Goal: Check status: Check status

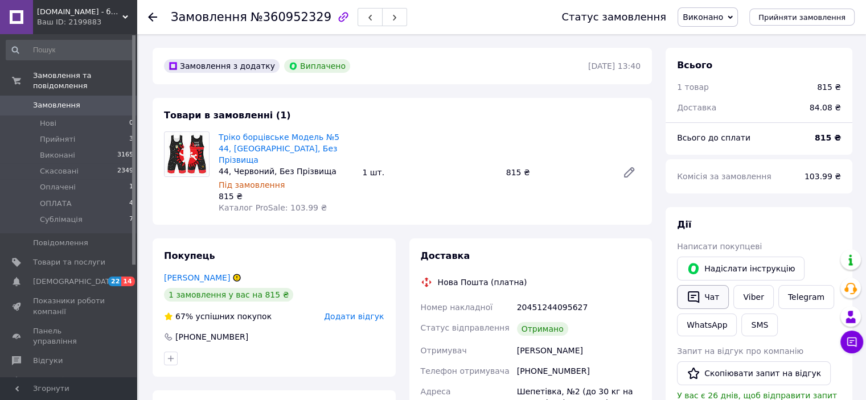
click at [698, 293] on icon "button" at bounding box center [693, 298] width 11 height 12
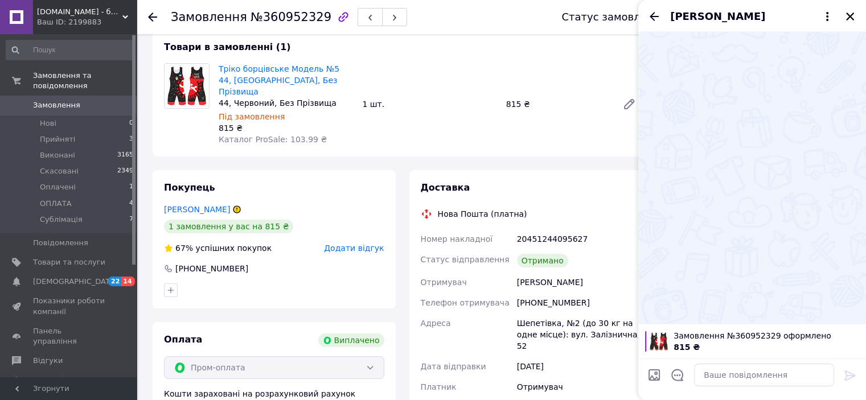
scroll to position [171, 0]
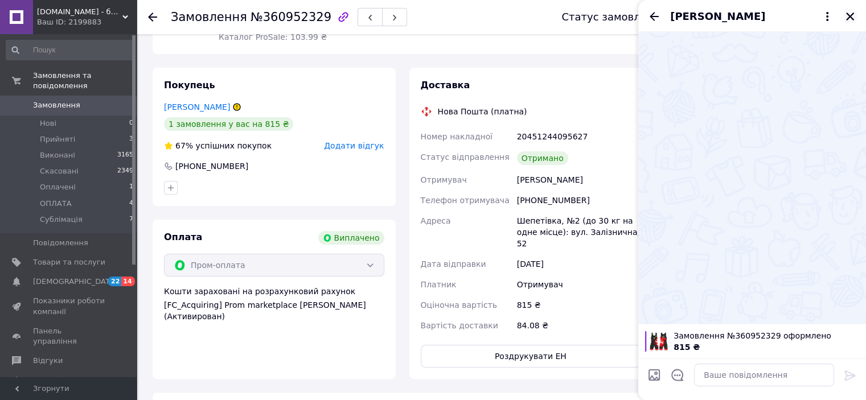
click at [851, 16] on icon "Закрити" at bounding box center [850, 17] width 8 height 8
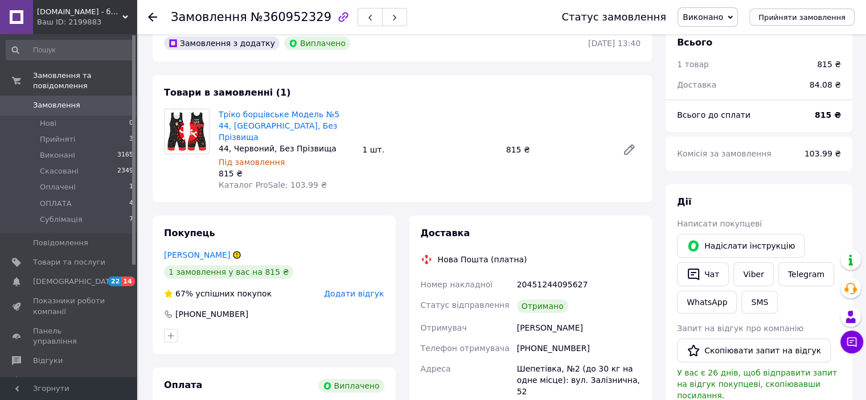
scroll to position [0, 0]
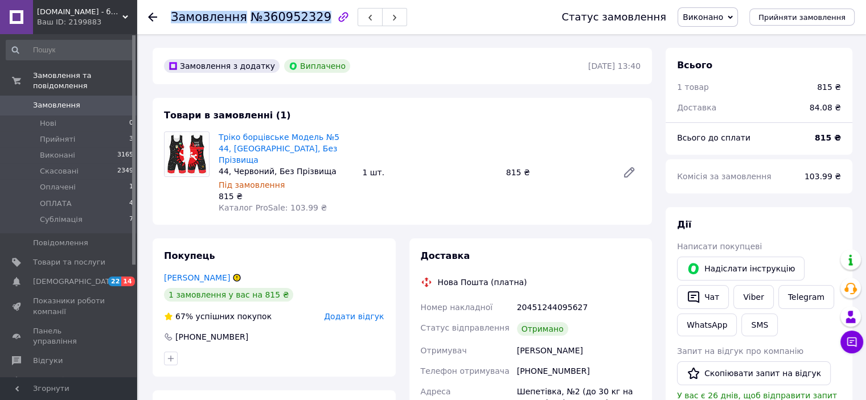
drag, startPoint x: 311, startPoint y: 15, endPoint x: 171, endPoint y: 16, distance: 140.1
click at [171, 16] on h1 "Замовлення №360952329" at bounding box center [251, 17] width 161 height 14
copy h1 "Замовлення №360952329"
drag, startPoint x: 576, startPoint y: 296, endPoint x: 511, endPoint y: 298, distance: 65.5
click at [511, 298] on div "Номер накладної 20451244095627 Статус відправлення Отримано Отримувач Солов'яно…" at bounding box center [531, 402] width 225 height 210
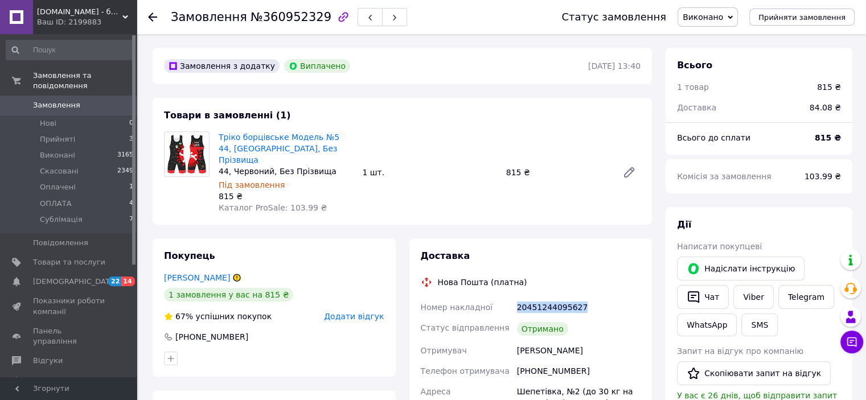
copy div "Номер накладної 20451244095627"
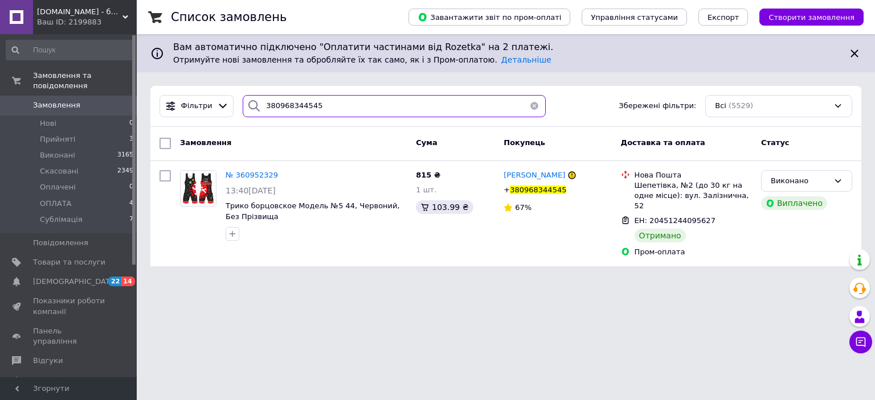
drag, startPoint x: 350, startPoint y: 106, endPoint x: 230, endPoint y: 104, distance: 120.2
click at [230, 104] on div "Фільтри 380968344545 Збережені фільтри: Всі (5529)" at bounding box center [506, 106] width 702 height 22
click at [336, 105] on input "380968344545" at bounding box center [394, 106] width 303 height 22
click at [267, 105] on input "380968344545" at bounding box center [394, 106] width 303 height 22
paste input "666500602"
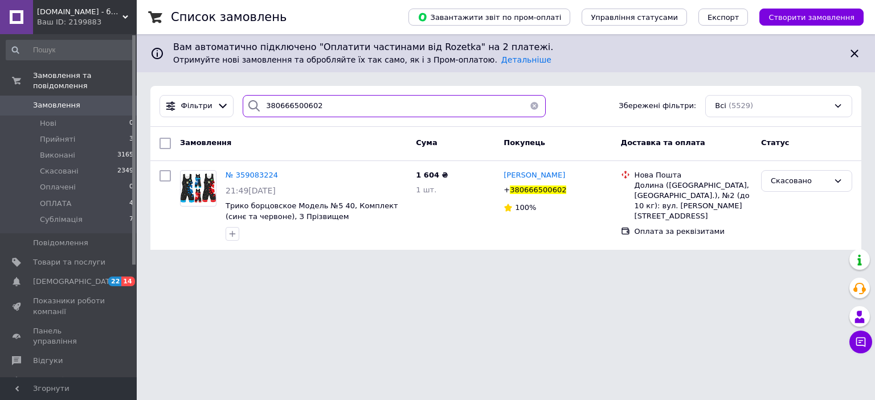
drag, startPoint x: 329, startPoint y: 104, endPoint x: 230, endPoint y: 102, distance: 99.1
click at [230, 102] on div "Фільтри 380666500602 Збережені фільтри: Всі (5529)" at bounding box center [506, 106] width 702 height 22
paste input "2451484"
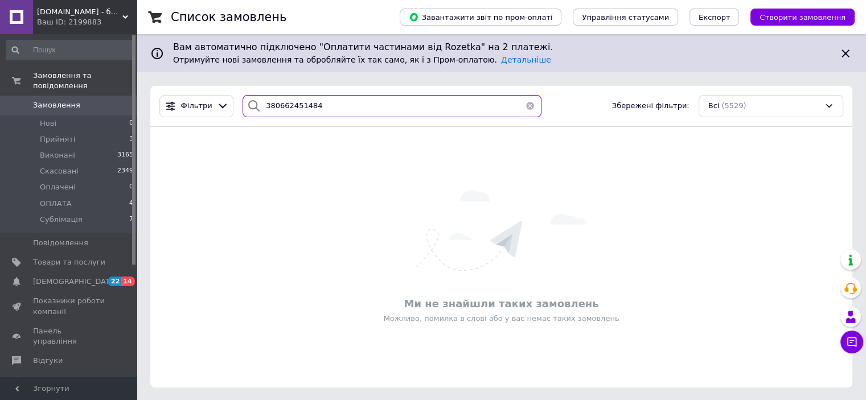
drag, startPoint x: 344, startPoint y: 110, endPoint x: 257, endPoint y: 105, distance: 86.7
click at [257, 105] on div "380662451484" at bounding box center [392, 106] width 299 height 22
paste input "933028673"
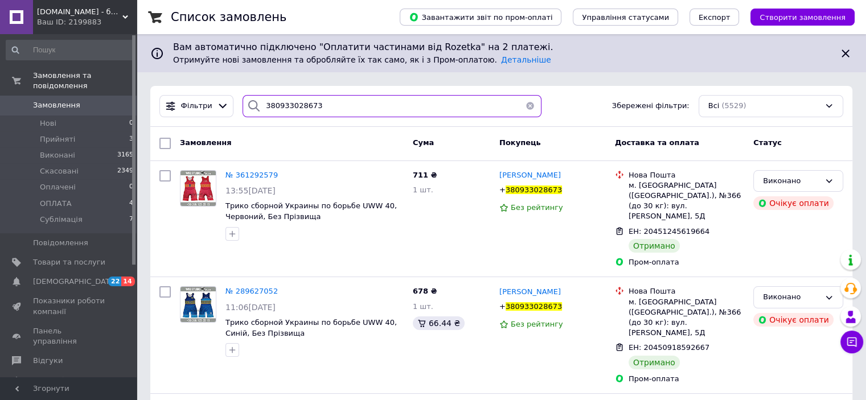
drag, startPoint x: 281, startPoint y: 102, endPoint x: 218, endPoint y: 93, distance: 63.8
click at [218, 93] on div "Фільтри 380933028673 Збережені фільтри: Всі (5529)" at bounding box center [501, 106] width 702 height 41
paste input "Трико борцівське Asics, Розмір 56"
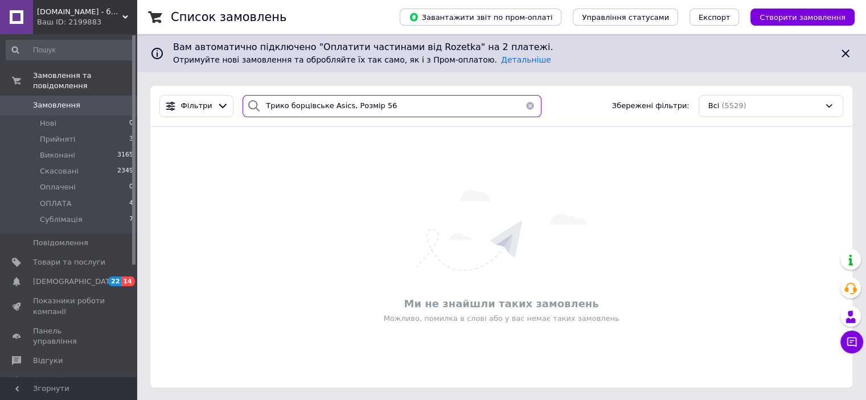
drag, startPoint x: 320, startPoint y: 99, endPoint x: 249, endPoint y: 101, distance: 70.7
click at [249, 101] on div "Трико борцівське Asics, Розмір 56" at bounding box center [392, 106] width 299 height 22
paste input "380954702975"
click at [331, 104] on input "380954702975" at bounding box center [392, 106] width 299 height 22
drag, startPoint x: 320, startPoint y: 111, endPoint x: 241, endPoint y: 99, distance: 79.5
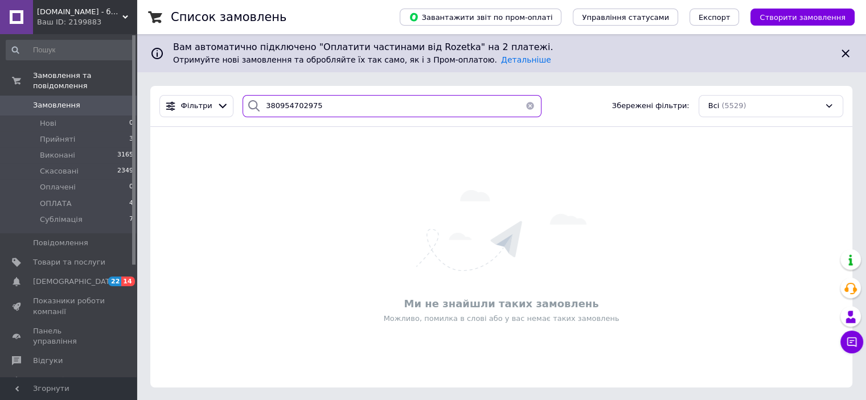
click at [243, 99] on div "380954702975" at bounding box center [392, 106] width 299 height 22
paste input "31120279"
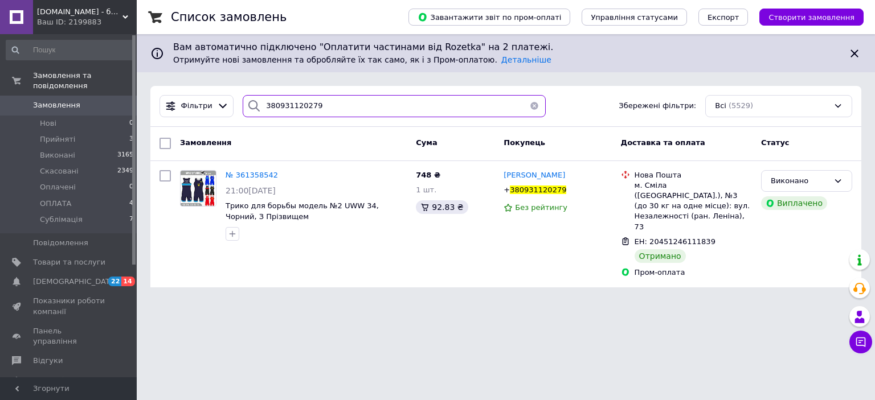
drag, startPoint x: 314, startPoint y: 104, endPoint x: 249, endPoint y: 109, distance: 65.1
click at [249, 109] on div "380931120279" at bounding box center [394, 106] width 303 height 22
paste input "730647926"
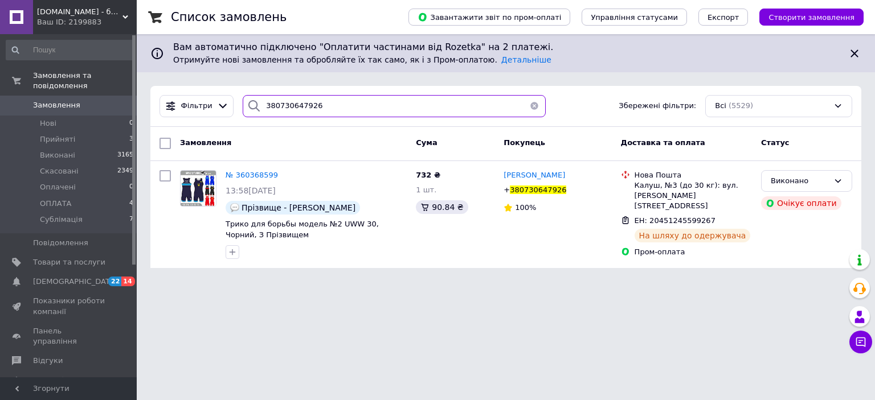
drag, startPoint x: 323, startPoint y: 110, endPoint x: 235, endPoint y: 108, distance: 88.9
click at [238, 108] on div "380730647926" at bounding box center [394, 106] width 312 height 22
paste input "973372305"
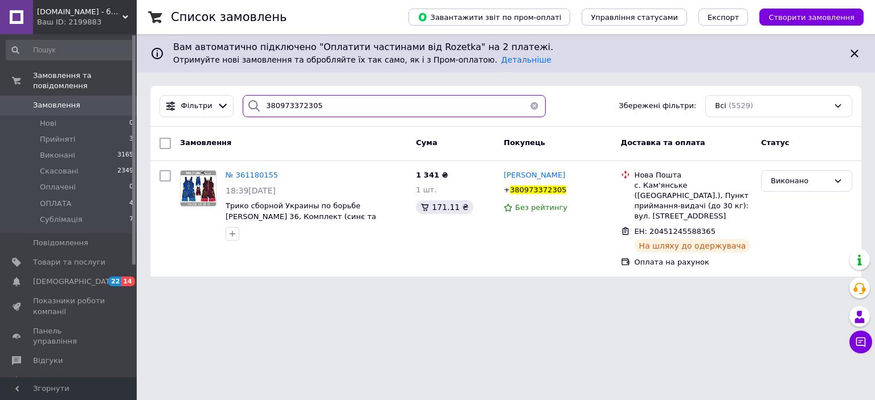
type input "380973372305"
drag, startPoint x: 335, startPoint y: 108, endPoint x: 241, endPoint y: 109, distance: 94.0
click at [243, 109] on div "380973372305" at bounding box center [394, 106] width 303 height 22
click at [727, 100] on div "Всі (5529)" at bounding box center [778, 106] width 147 height 22
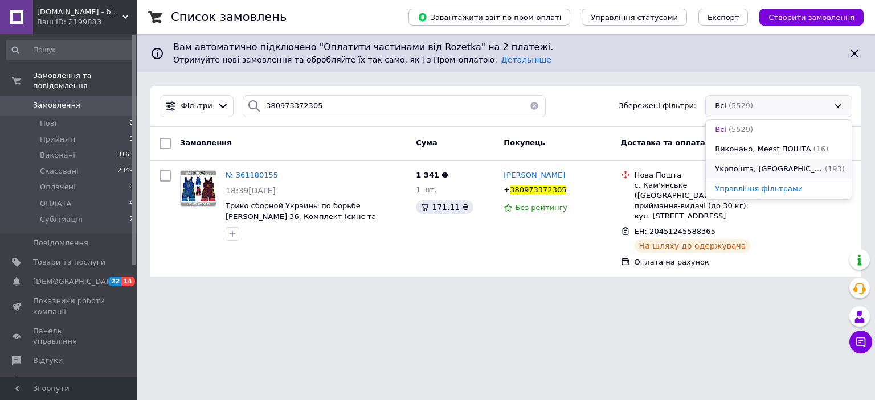
click at [741, 170] on span "Укрпошта, Виконано" at bounding box center [769, 169] width 108 height 11
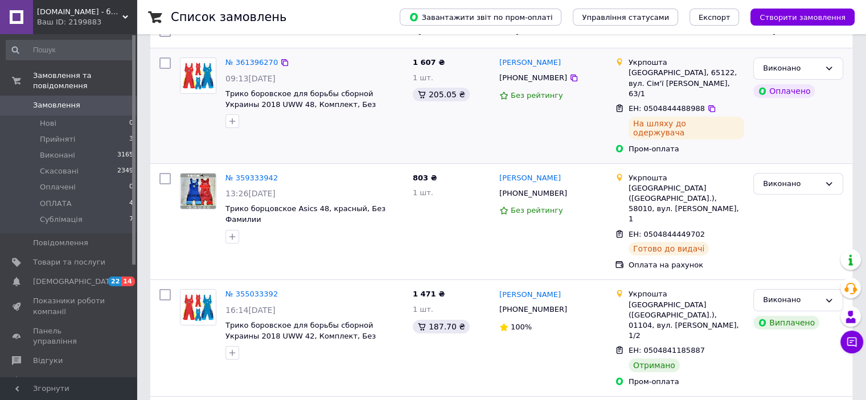
scroll to position [171, 0]
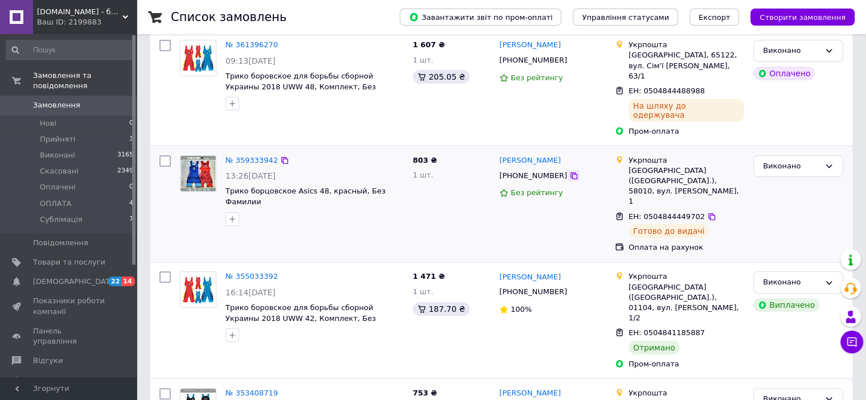
click at [569, 171] on icon at bounding box center [573, 175] width 9 height 9
click at [571, 289] on icon at bounding box center [574, 292] width 7 height 7
click at [707, 212] on icon at bounding box center [711, 216] width 9 height 9
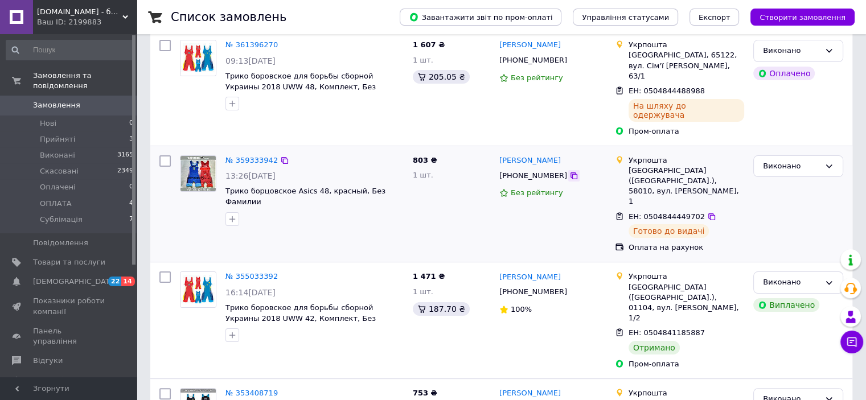
click at [571, 173] on icon at bounding box center [574, 176] width 7 height 7
click at [707, 212] on icon at bounding box center [711, 216] width 9 height 9
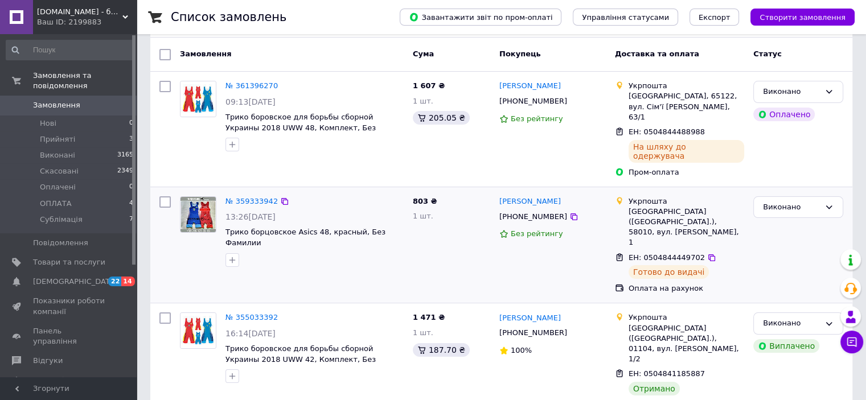
scroll to position [114, 0]
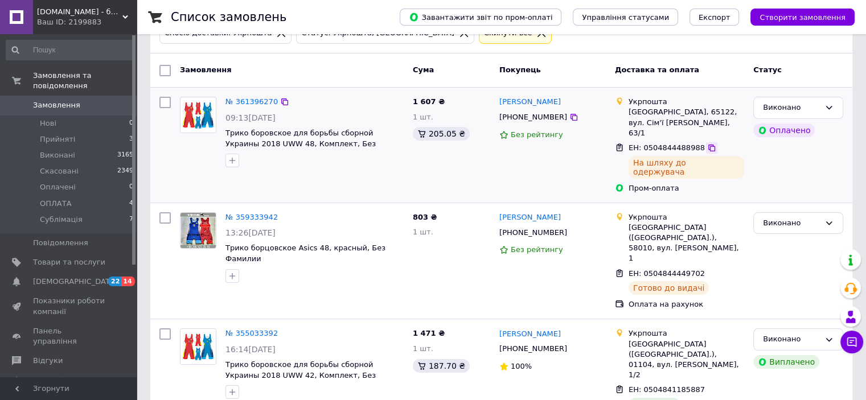
click at [707, 144] on icon at bounding box center [711, 148] width 9 height 9
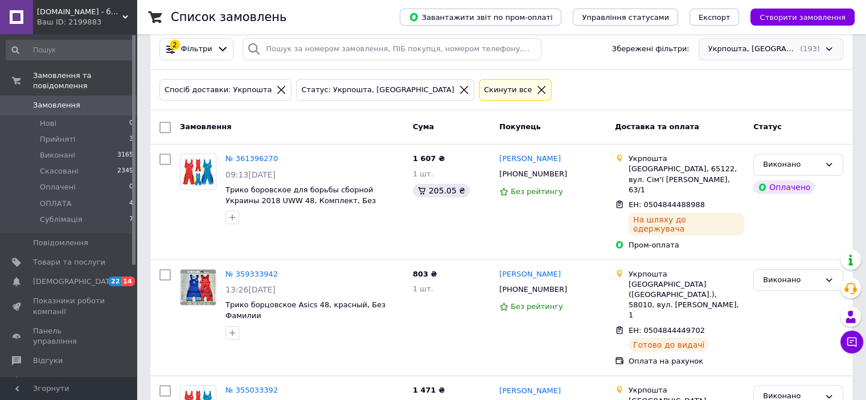
click at [772, 54] on div "Укрпошта, Виконано (193)" at bounding box center [771, 49] width 145 height 22
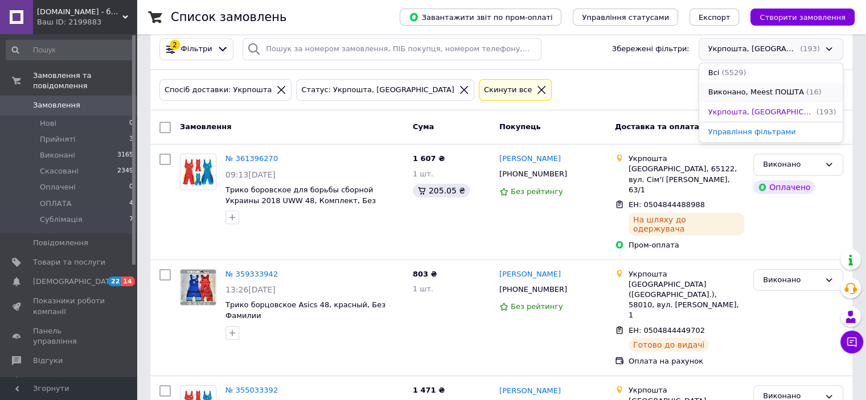
click at [757, 96] on span "Виконано, Meest ПОШТА" at bounding box center [756, 92] width 96 height 11
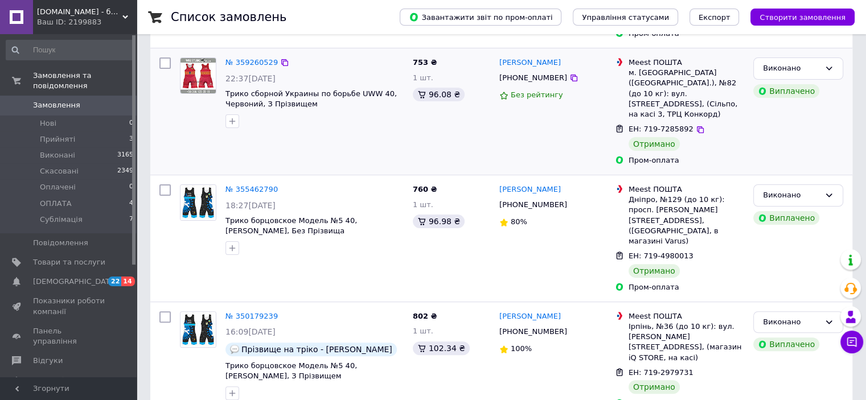
scroll to position [285, 0]
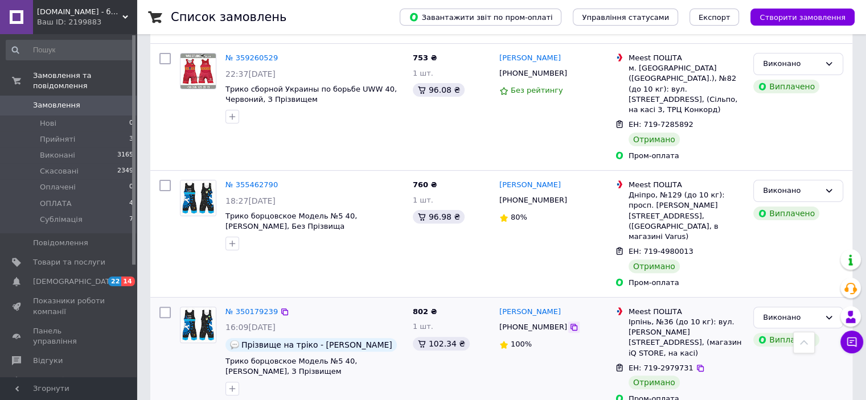
click at [569, 323] on icon at bounding box center [573, 327] width 9 height 9
click at [571, 197] on icon at bounding box center [574, 200] width 7 height 7
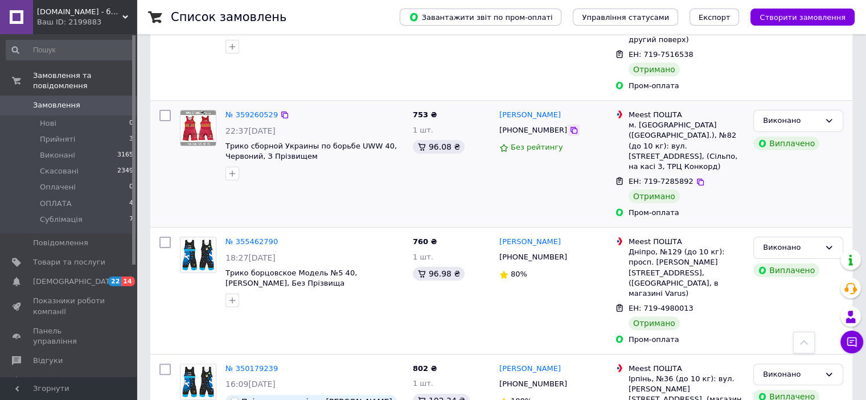
click at [569, 126] on icon at bounding box center [573, 130] width 9 height 9
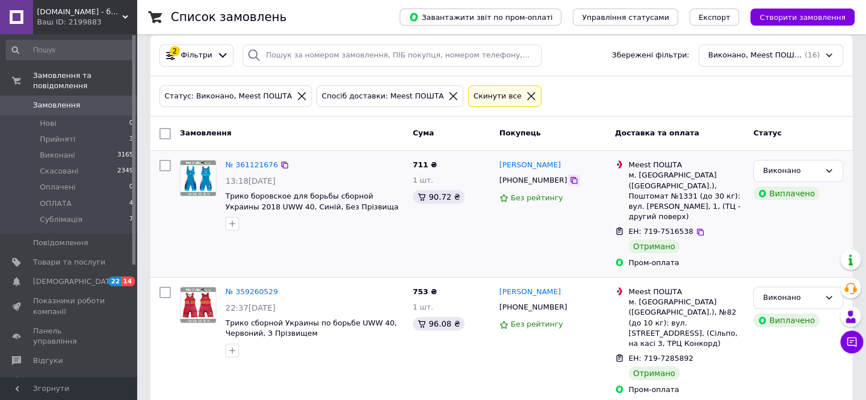
scroll to position [0, 0]
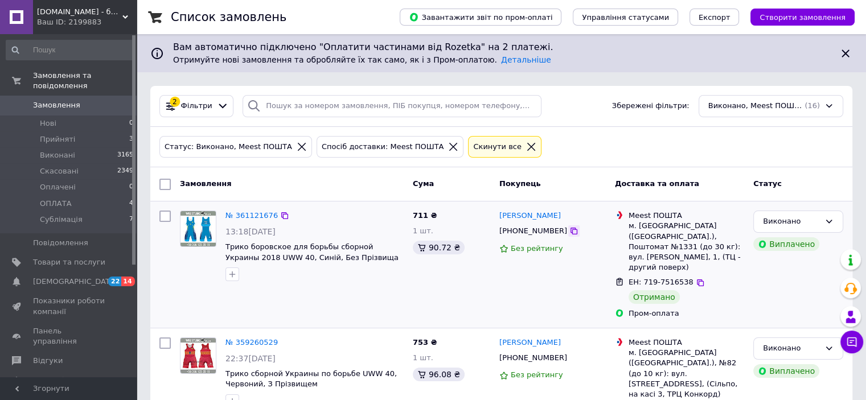
click at [571, 230] on icon at bounding box center [574, 231] width 7 height 7
drag, startPoint x: 258, startPoint y: 217, endPoint x: 288, endPoint y: 224, distance: 30.5
click at [288, 223] on div "№ 361121676 13:18, 09.09.2025 Трико боровское для борьбы сборной Украины 2018 U…" at bounding box center [314, 246] width 187 height 80
click at [66, 199] on span "ОПЛАТА" at bounding box center [56, 204] width 32 height 10
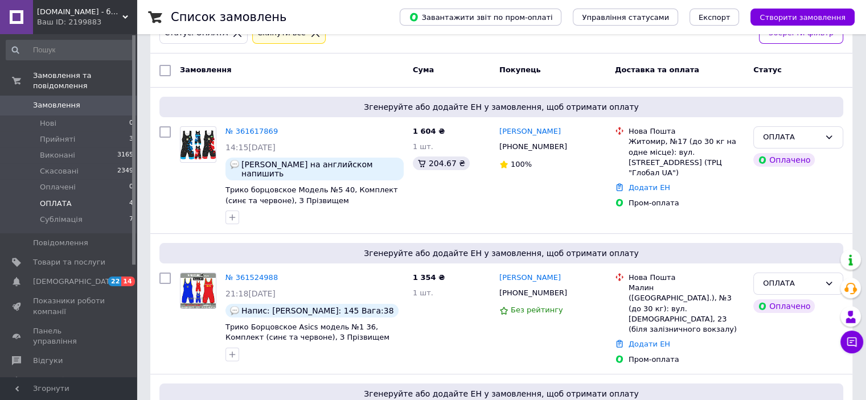
scroll to position [285, 0]
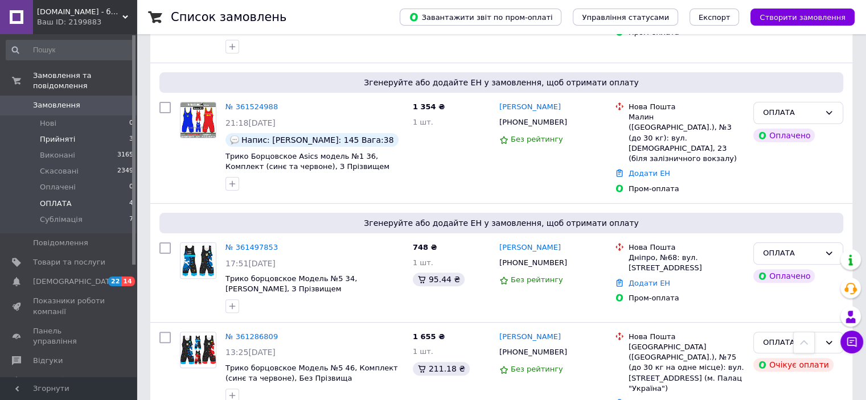
click at [50, 134] on span "Прийняті" at bounding box center [57, 139] width 35 height 10
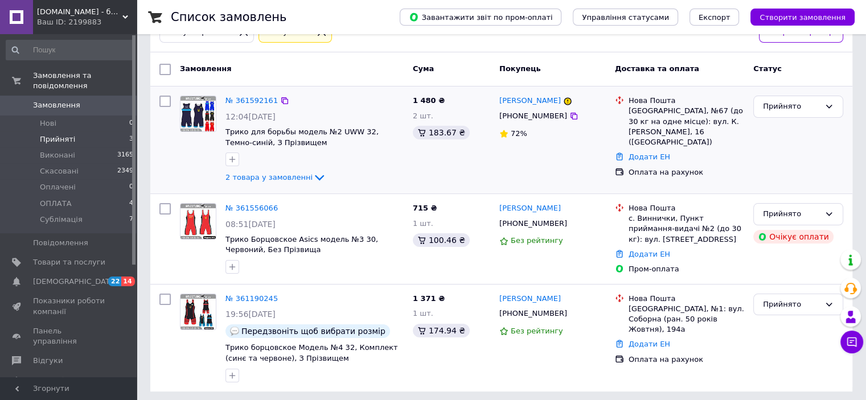
scroll to position [118, 0]
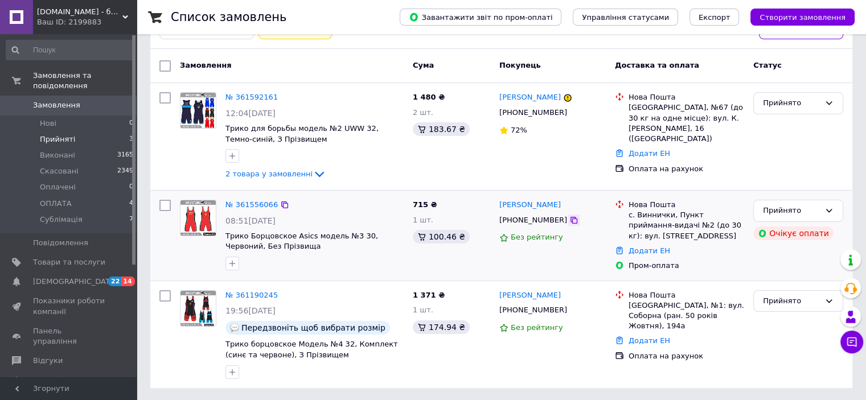
click at [569, 224] on icon at bounding box center [573, 220] width 9 height 9
click at [569, 312] on icon at bounding box center [573, 310] width 9 height 9
click at [569, 220] on icon at bounding box center [573, 220] width 9 height 9
click at [264, 378] on div at bounding box center [314, 372] width 183 height 18
click at [569, 311] on icon at bounding box center [573, 310] width 9 height 9
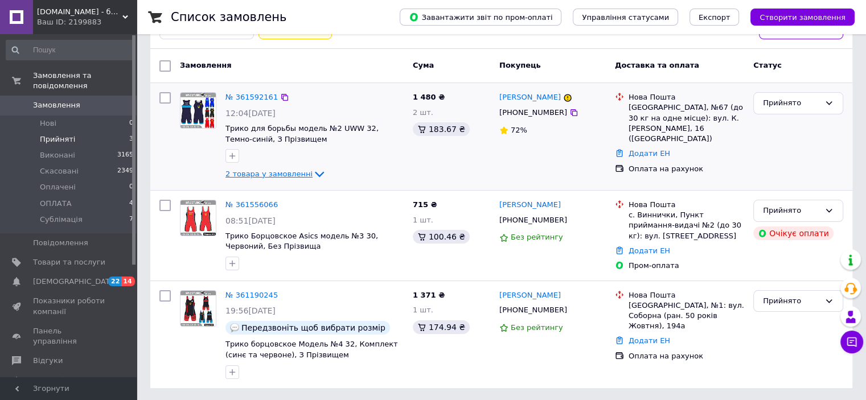
click at [294, 177] on span "2 товара у замовленні" at bounding box center [269, 174] width 87 height 9
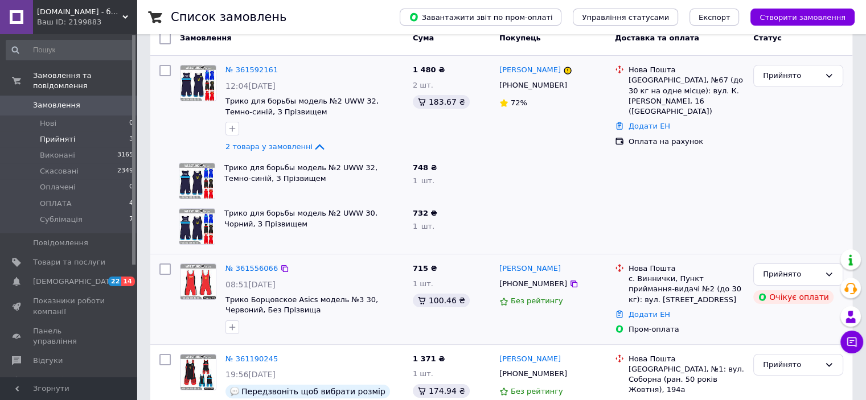
scroll to position [175, 0]
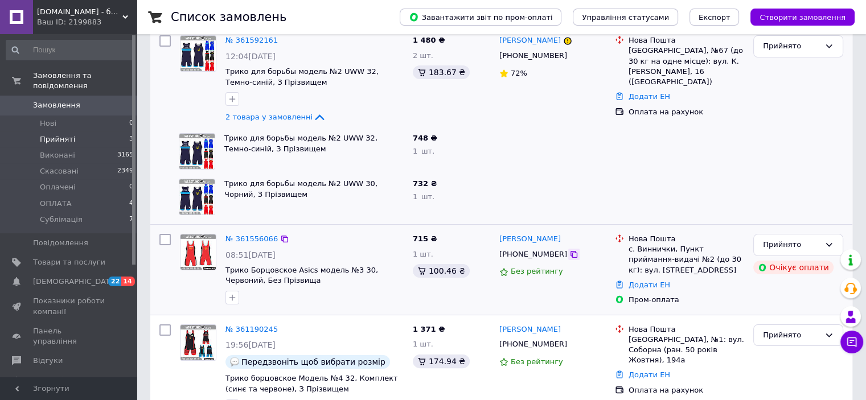
click at [571, 253] on icon at bounding box center [574, 254] width 7 height 7
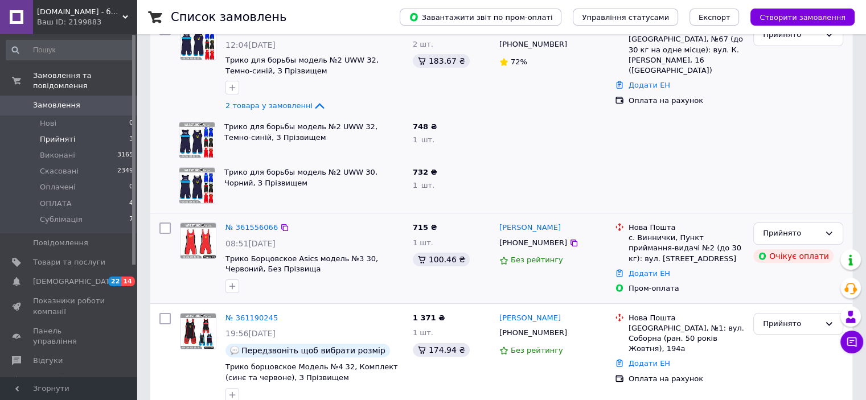
scroll to position [210, 0]
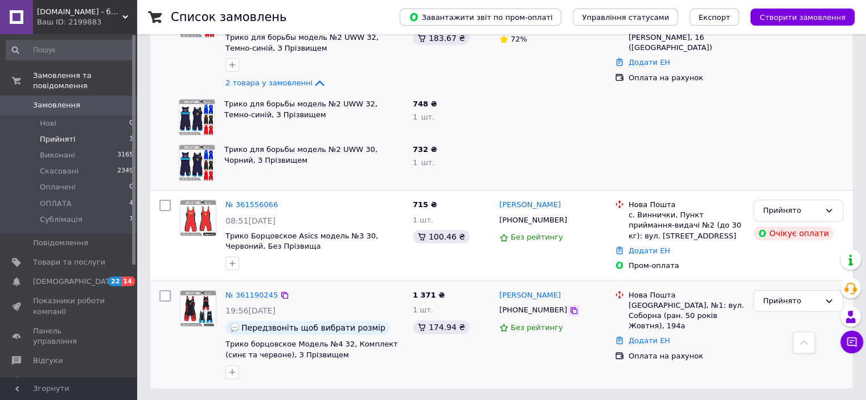
click at [569, 310] on icon at bounding box center [573, 310] width 9 height 9
click at [65, 199] on span "ОПЛАТА" at bounding box center [56, 204] width 32 height 10
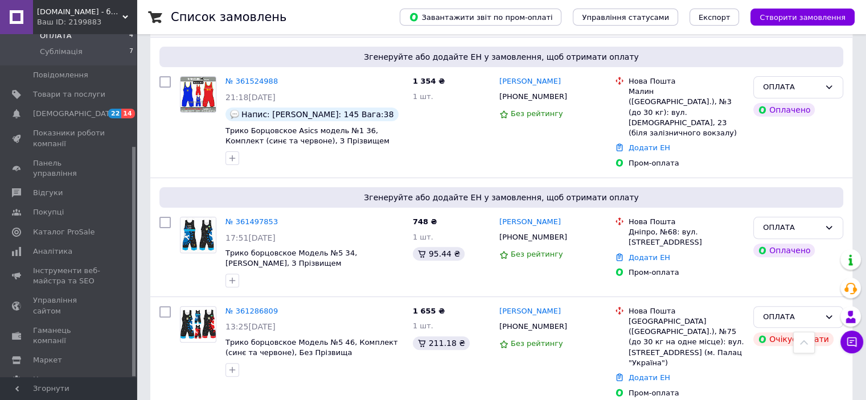
scroll to position [316, 0]
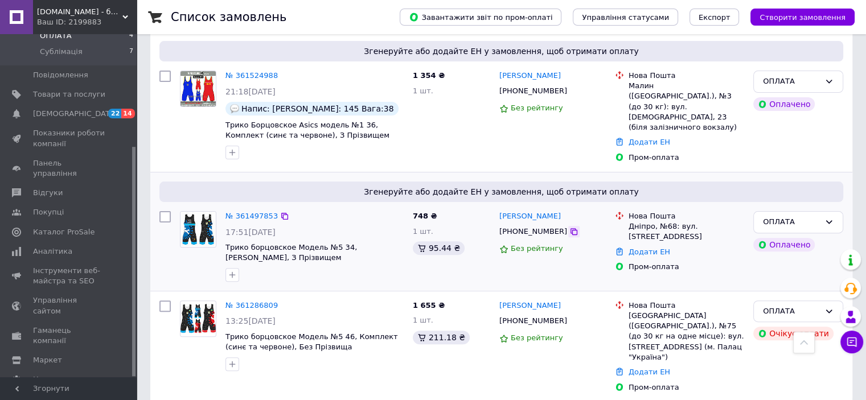
click at [569, 227] on icon at bounding box center [573, 231] width 9 height 9
click at [784, 218] on div "ОПЛАТА" at bounding box center [791, 222] width 57 height 12
click at [779, 323] on li "Сублімація" at bounding box center [798, 329] width 89 height 21
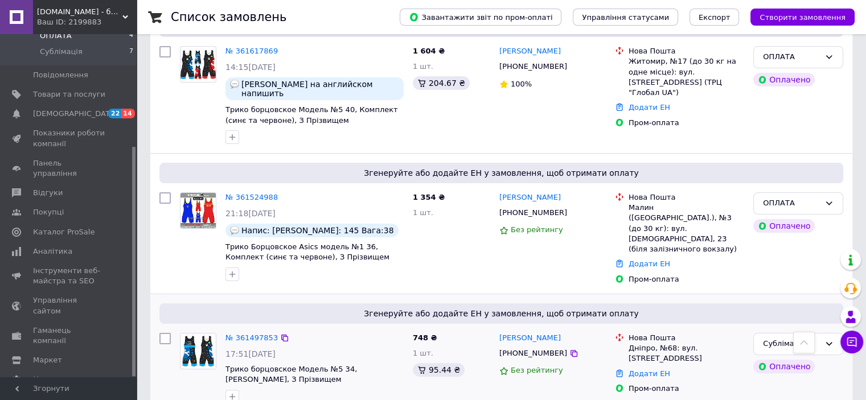
scroll to position [88, 0]
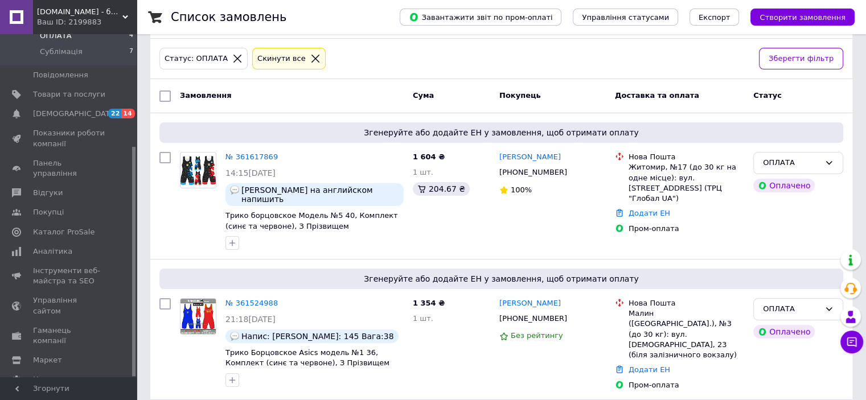
click at [233, 57] on icon at bounding box center [237, 59] width 8 height 8
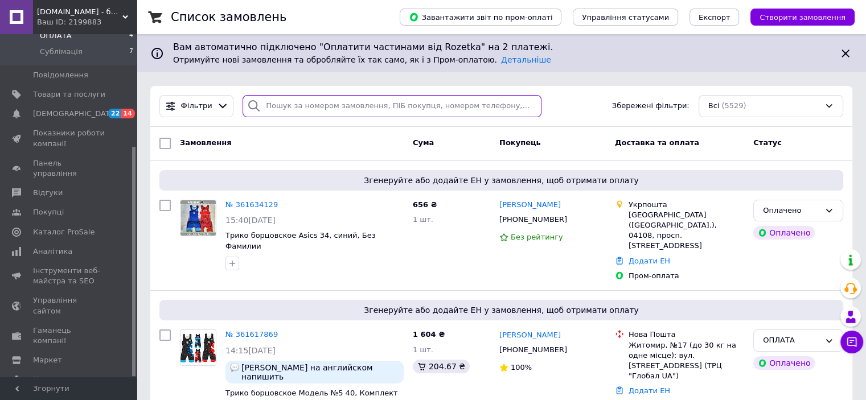
click at [290, 109] on input "search" at bounding box center [392, 106] width 299 height 22
paste input "361180155"
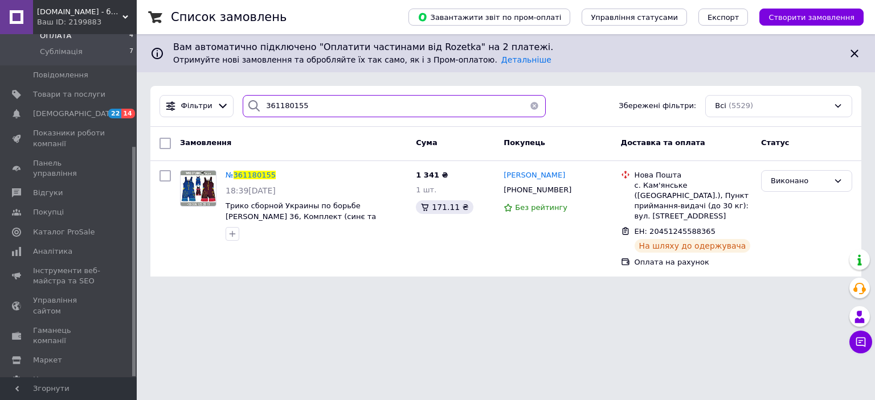
type input "361180155"
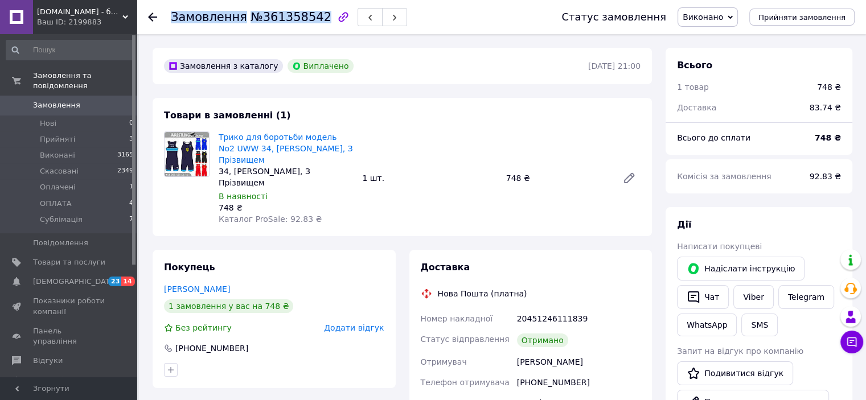
drag, startPoint x: 312, startPoint y: 17, endPoint x: 164, endPoint y: 18, distance: 148.1
click at [164, 18] on div "Замовлення №361358542 Статус замовлення Виконано Прийнято Скасовано Оплачено ОП…" at bounding box center [501, 17] width 707 height 34
copy h1 "Замовлення №361358542"
drag, startPoint x: 579, startPoint y: 300, endPoint x: 518, endPoint y: 298, distance: 61.5
click at [518, 309] on div "20451246111839" at bounding box center [579, 319] width 128 height 21
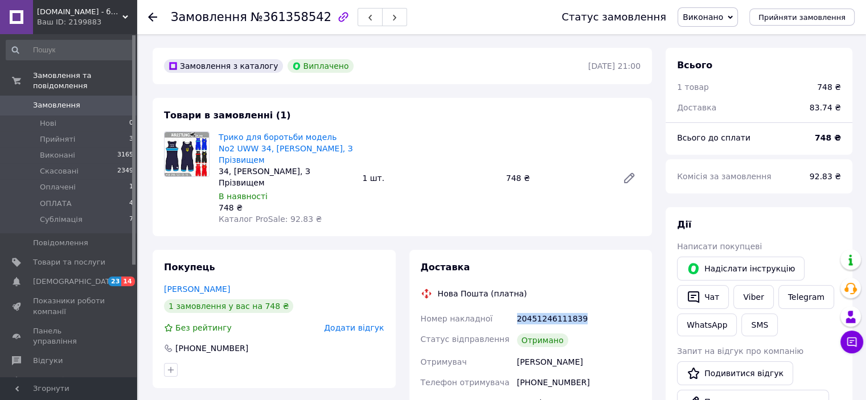
copy div "20451246111839"
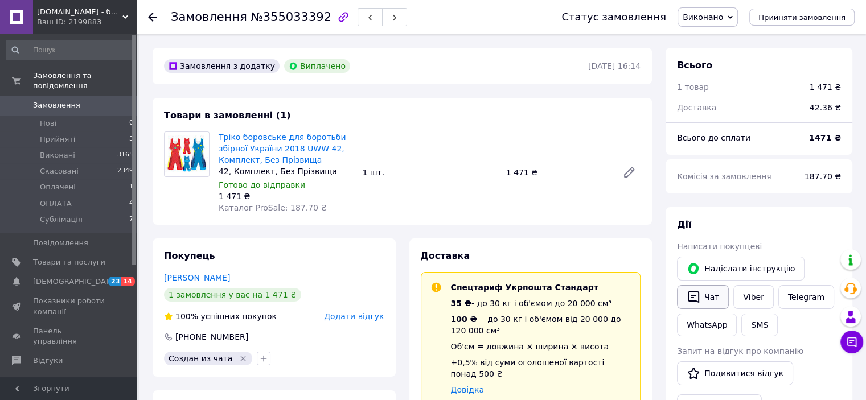
scroll to position [11, 0]
click at [695, 292] on icon "button" at bounding box center [694, 297] width 14 height 14
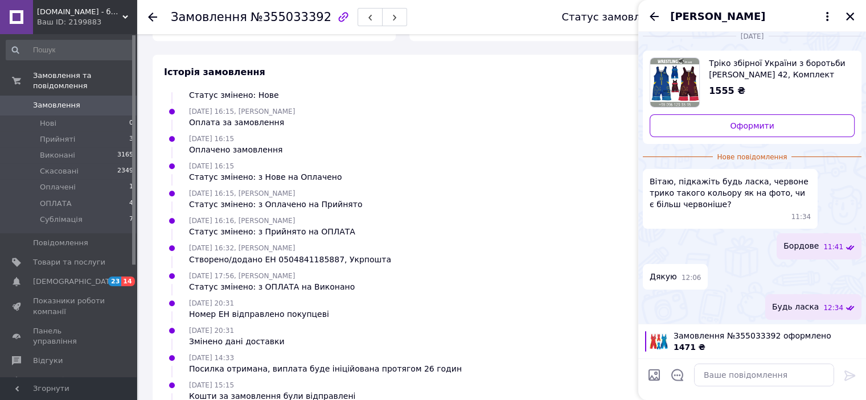
scroll to position [662, 0]
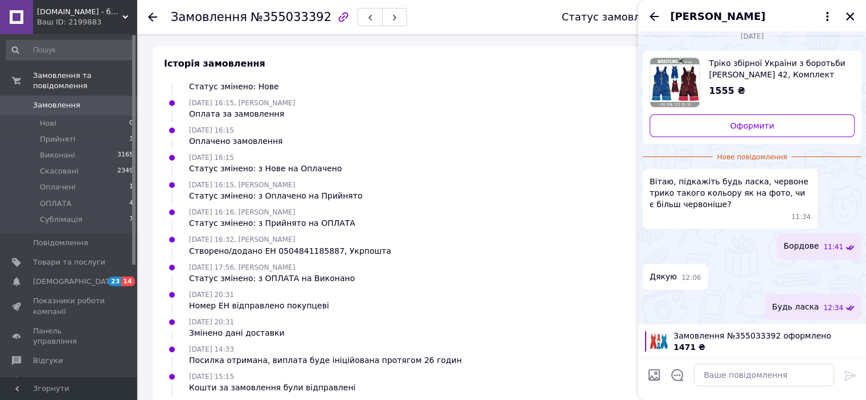
click at [437, 384] on div "Історія замовлення 30.07.2025 16:14 Статус змінено: Нове 30.07.2025 16:15, Ната…" at bounding box center [402, 239] width 499 height 387
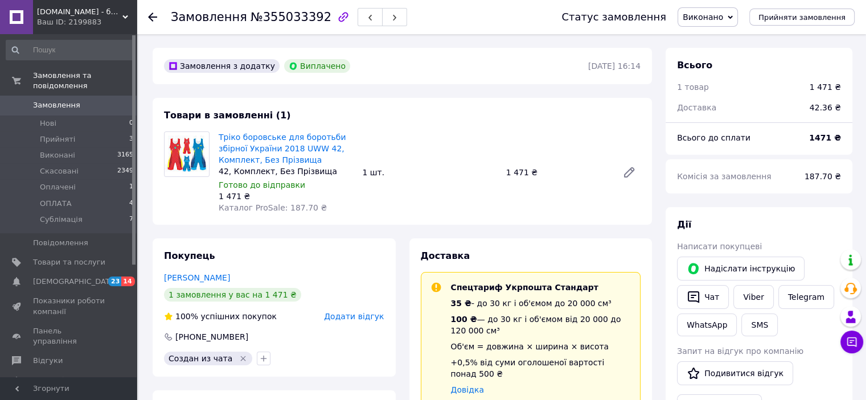
scroll to position [11, 0]
drag, startPoint x: 312, startPoint y: 18, endPoint x: 171, endPoint y: 19, distance: 140.7
click at [171, 19] on h1 "Замовлення №355033392" at bounding box center [251, 17] width 161 height 14
copy h1 "Замовлення №355033392"
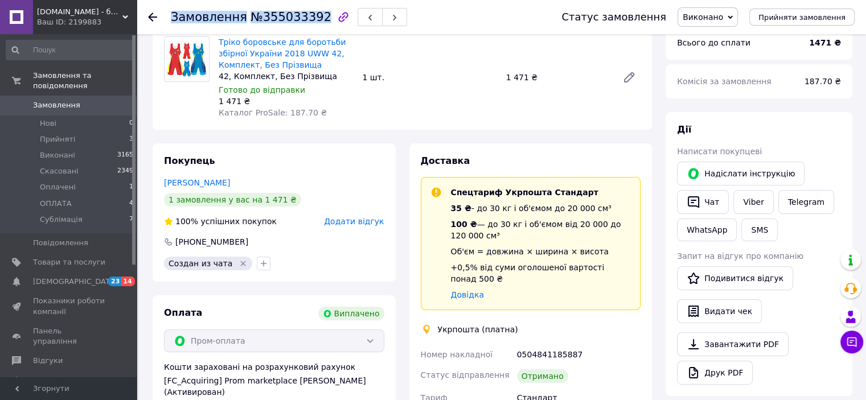
scroll to position [171, 0]
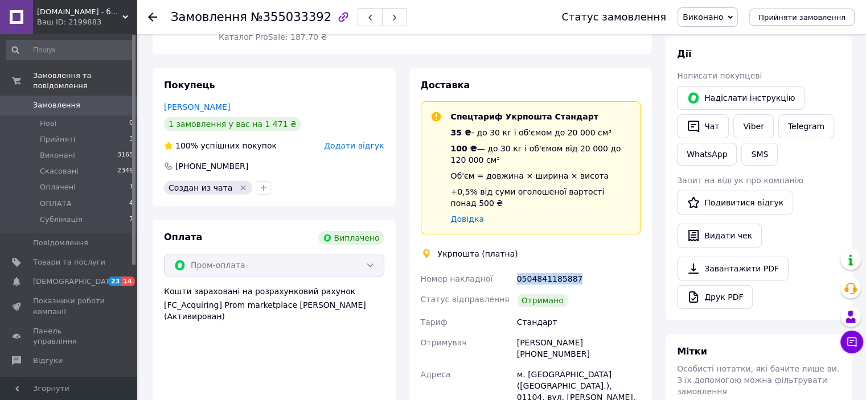
drag, startPoint x: 572, startPoint y: 268, endPoint x: 506, endPoint y: 261, distance: 65.9
click at [506, 269] on div "Номер накладної 0504841185887 Статус відправлення Отримано Тариф Стандарт Отрим…" at bounding box center [531, 375] width 225 height 212
copy div "Номер накладної 0504841185887"
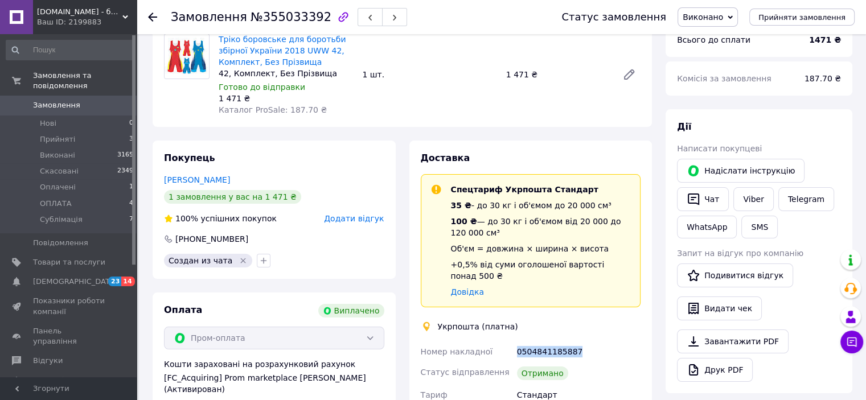
scroll to position [0, 0]
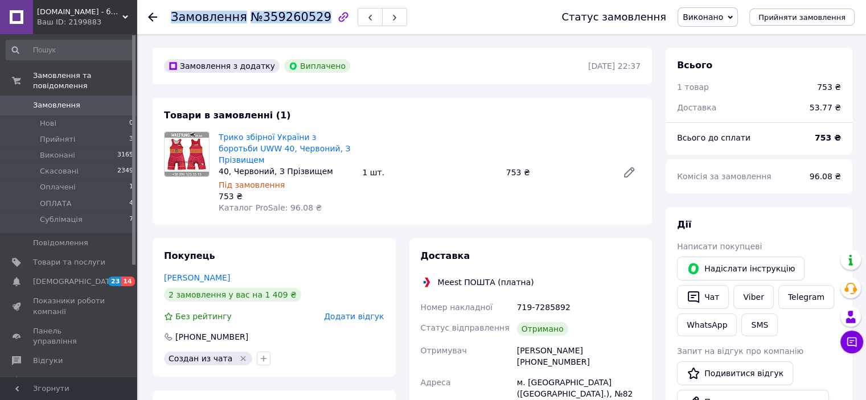
drag, startPoint x: 309, startPoint y: 18, endPoint x: 173, endPoint y: 21, distance: 136.1
click at [173, 21] on h1 "Замовлення №359260529" at bounding box center [251, 17] width 161 height 14
copy h1 "Замовлення №359260529"
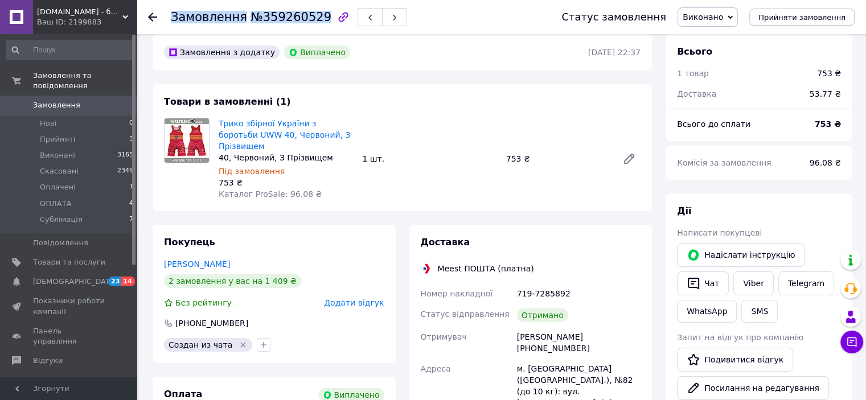
scroll to position [228, 0]
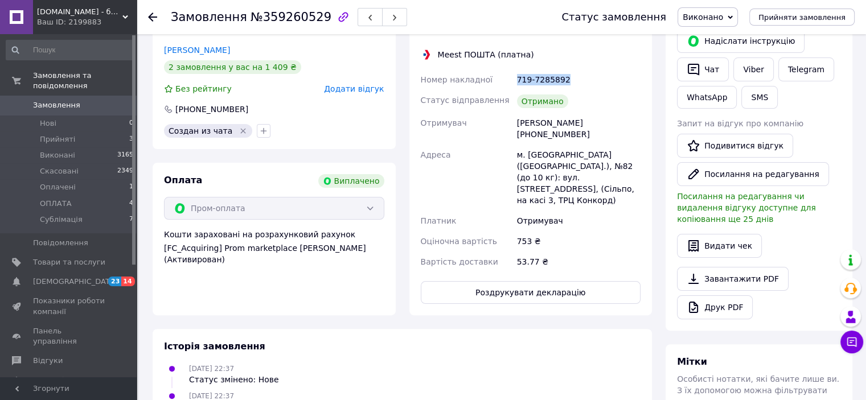
drag, startPoint x: 562, startPoint y: 71, endPoint x: 518, endPoint y: 72, distance: 43.9
click at [518, 72] on div "719-7285892" at bounding box center [579, 79] width 128 height 21
copy div "719-7285892"
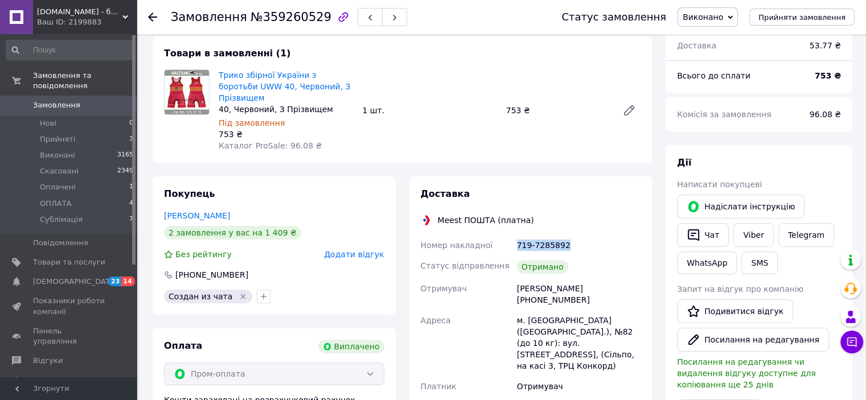
scroll to position [0, 0]
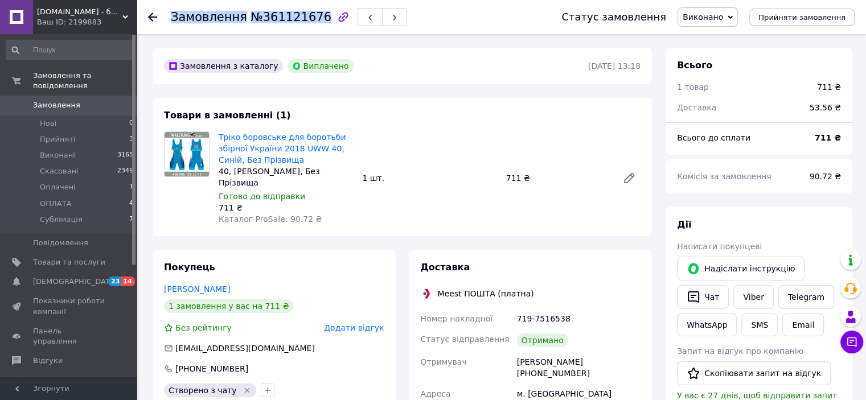
drag, startPoint x: 311, startPoint y: 18, endPoint x: 168, endPoint y: 17, distance: 143.0
click at [168, 17] on div "Замовлення №361121676 Статус замовлення Виконано Прийнято Скасовано Оплачено ОП…" at bounding box center [501, 17] width 707 height 34
copy h1 "Замовлення №361121676"
drag, startPoint x: 563, startPoint y: 307, endPoint x: 503, endPoint y: 301, distance: 59.5
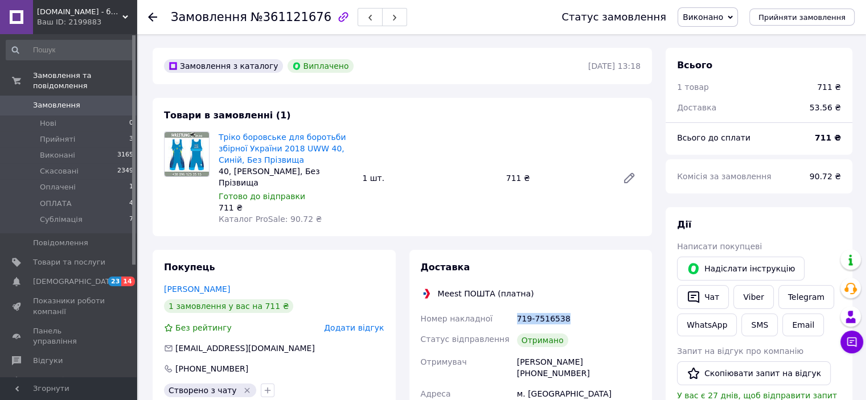
copy div "Номер накладної 719-7516538"
